Goal: Check status: Check status

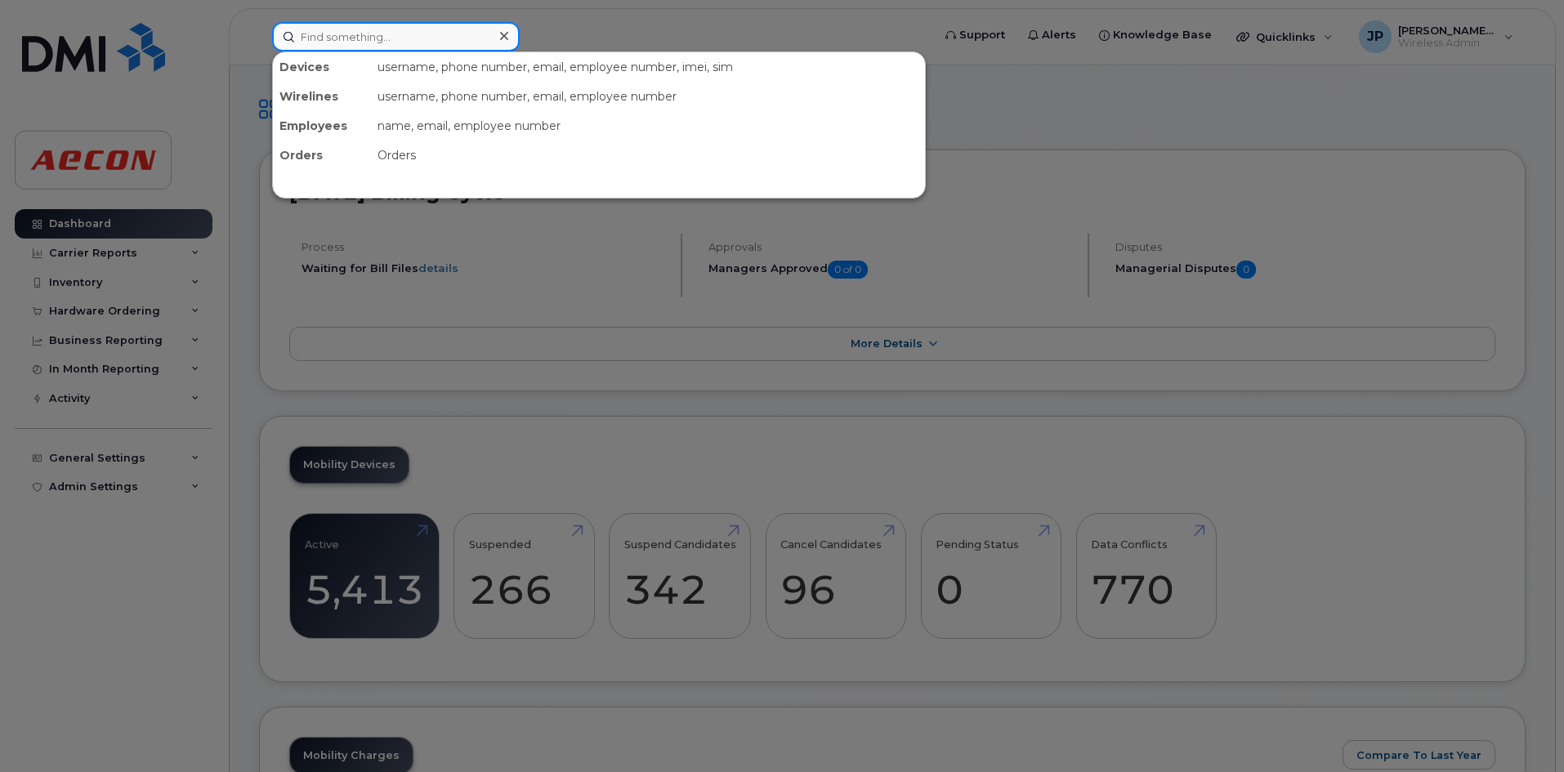
click at [405, 39] on input at bounding box center [396, 36] width 248 height 29
click at [123, 308] on div at bounding box center [782, 386] width 1564 height 772
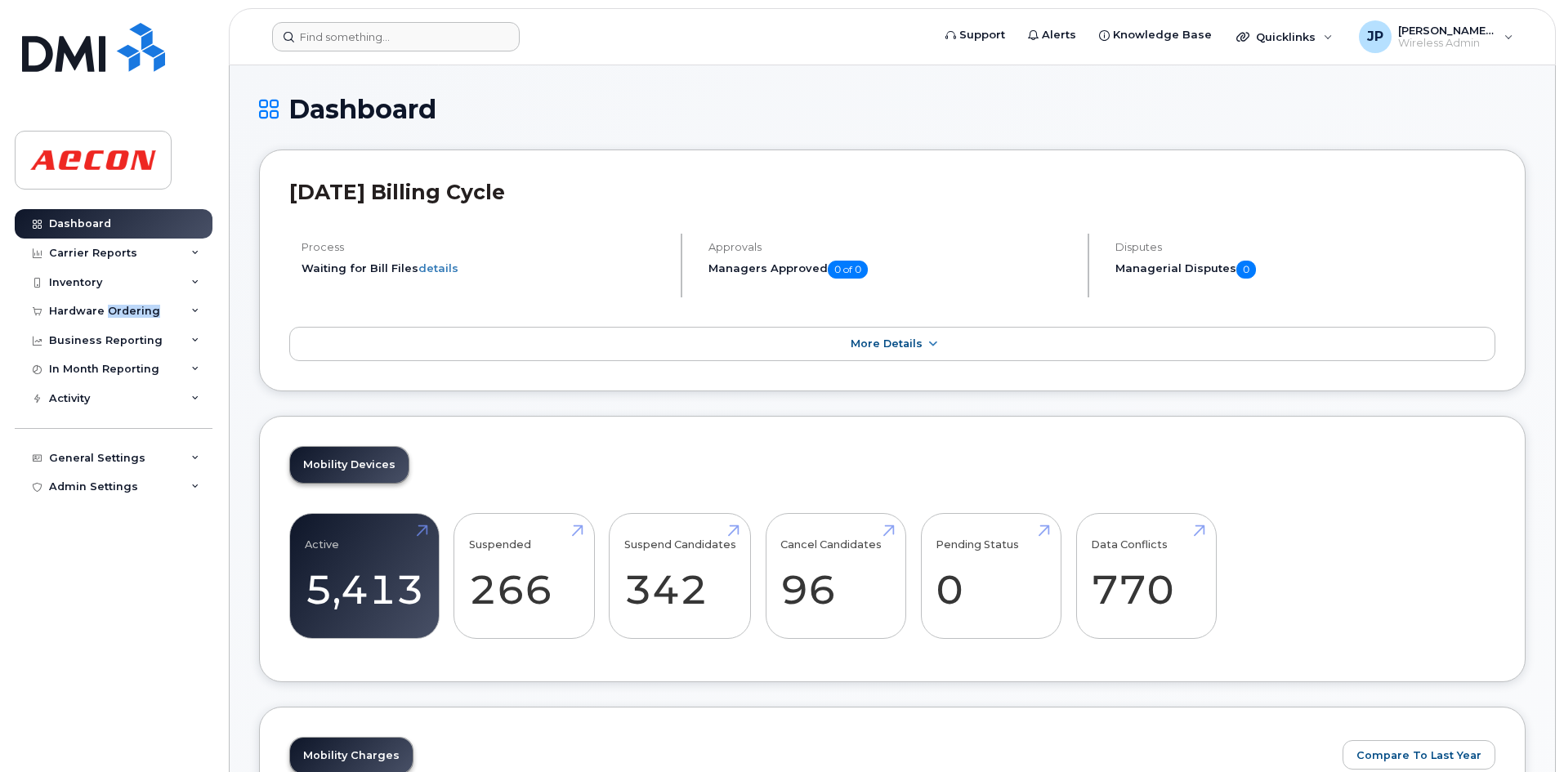
click at [123, 308] on div "Hardware Ordering" at bounding box center [104, 311] width 111 height 13
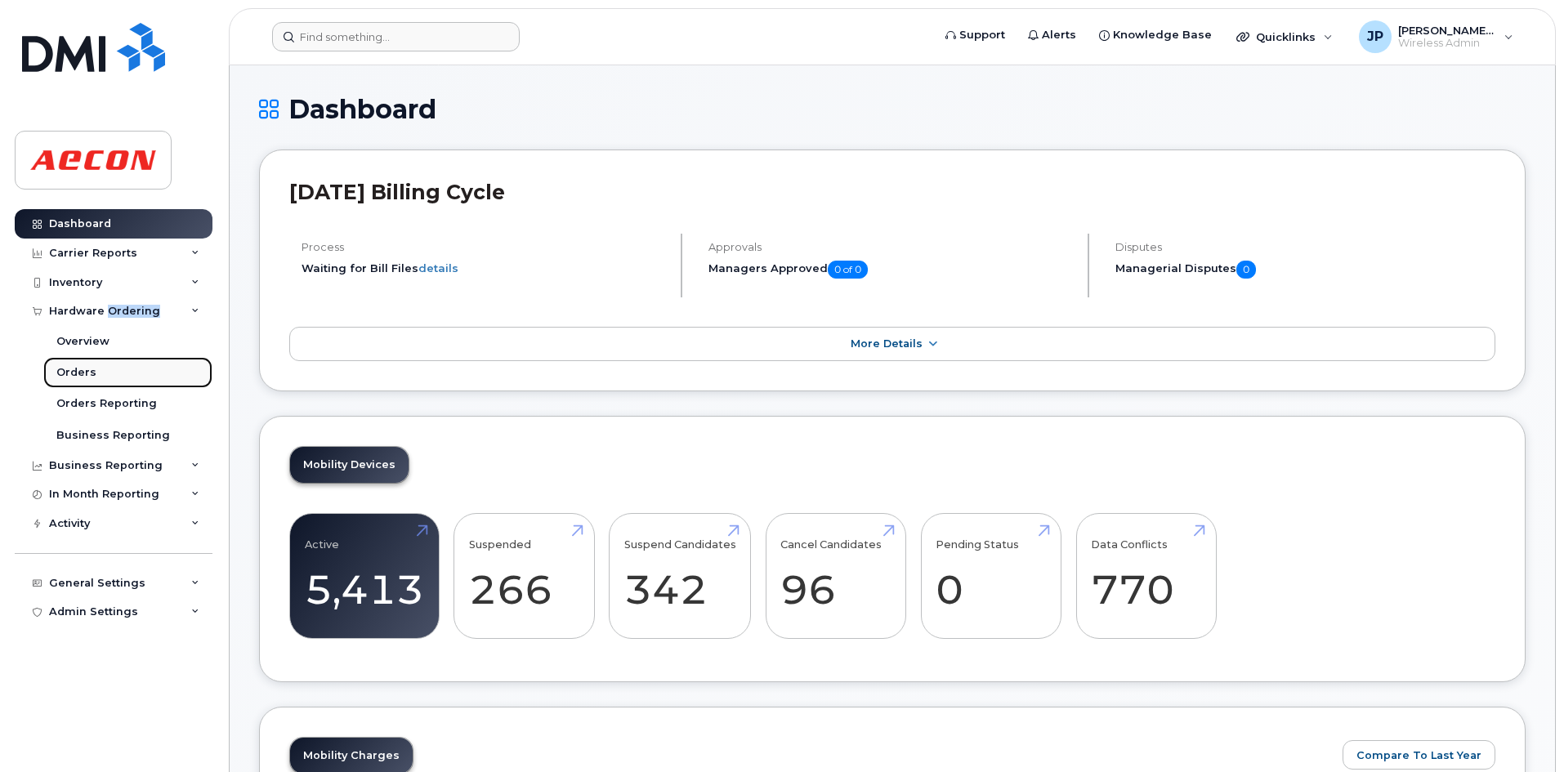
click at [105, 374] on link "Orders" at bounding box center [127, 372] width 169 height 31
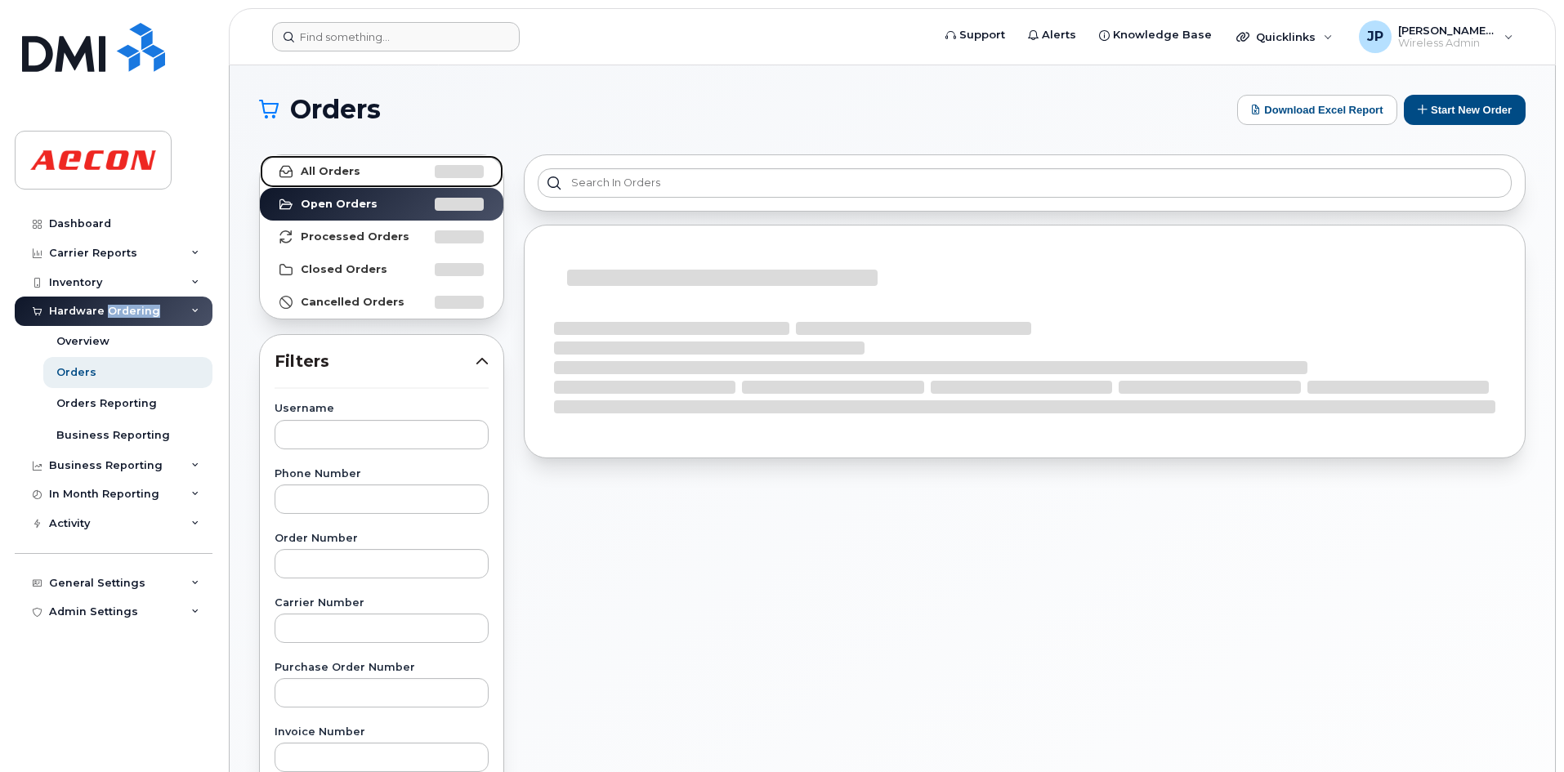
click at [363, 173] on link "All Orders" at bounding box center [382, 171] width 244 height 33
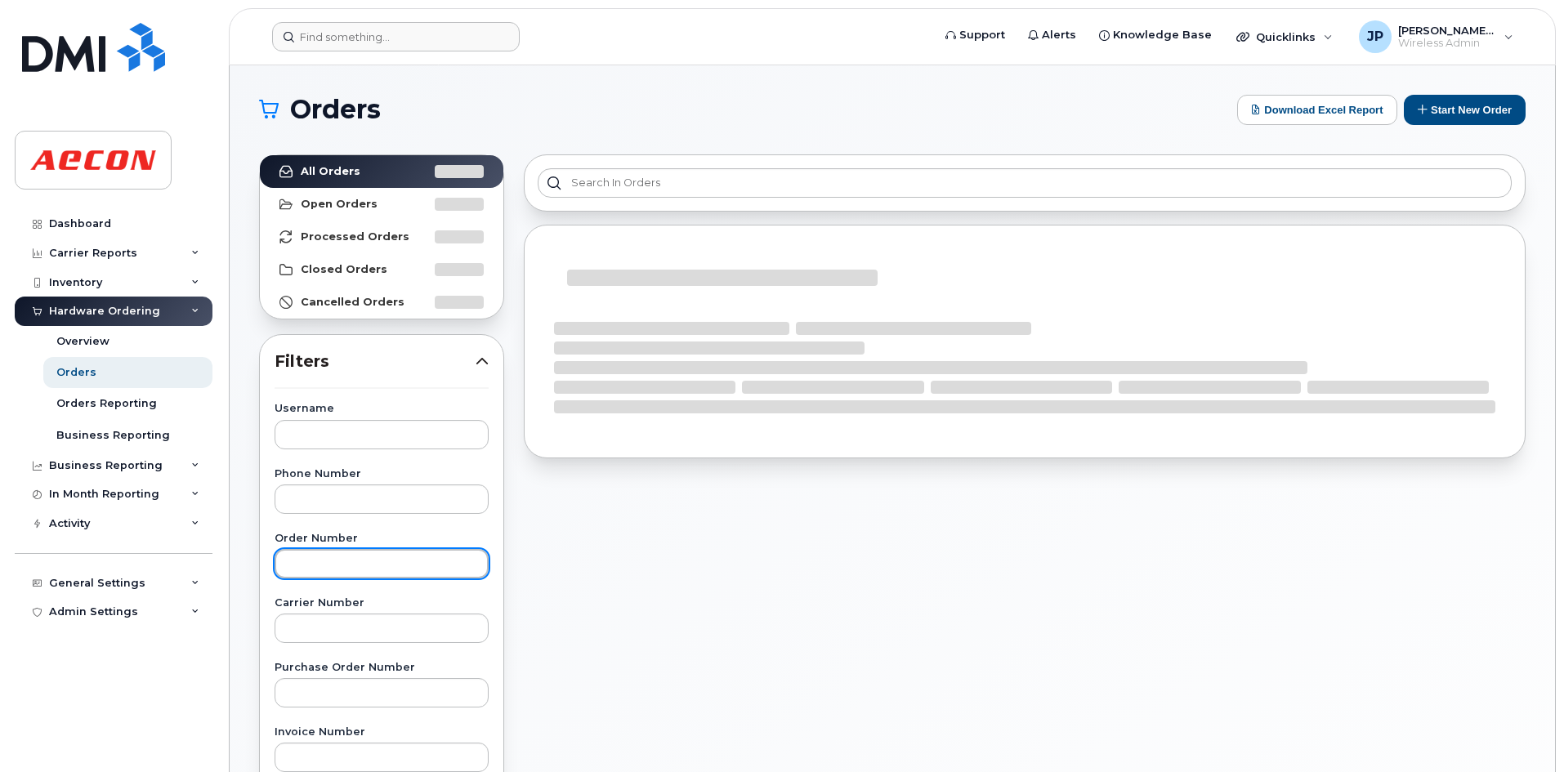
click at [345, 570] on input "text" at bounding box center [382, 563] width 214 height 29
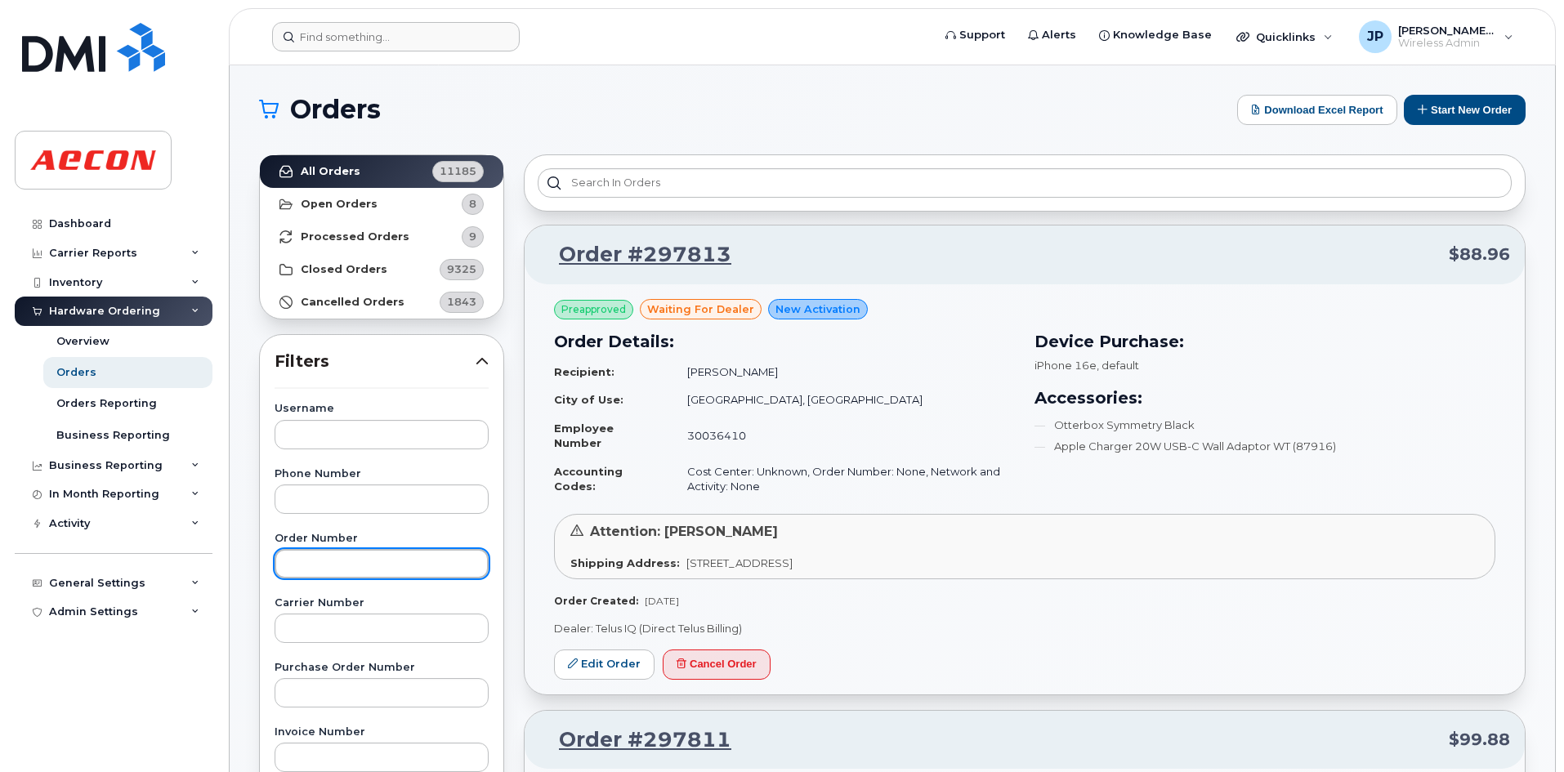
paste input "287616"
click at [293, 561] on input "287616" at bounding box center [382, 563] width 214 height 29
type input "287616"
